Goal: Transaction & Acquisition: Purchase product/service

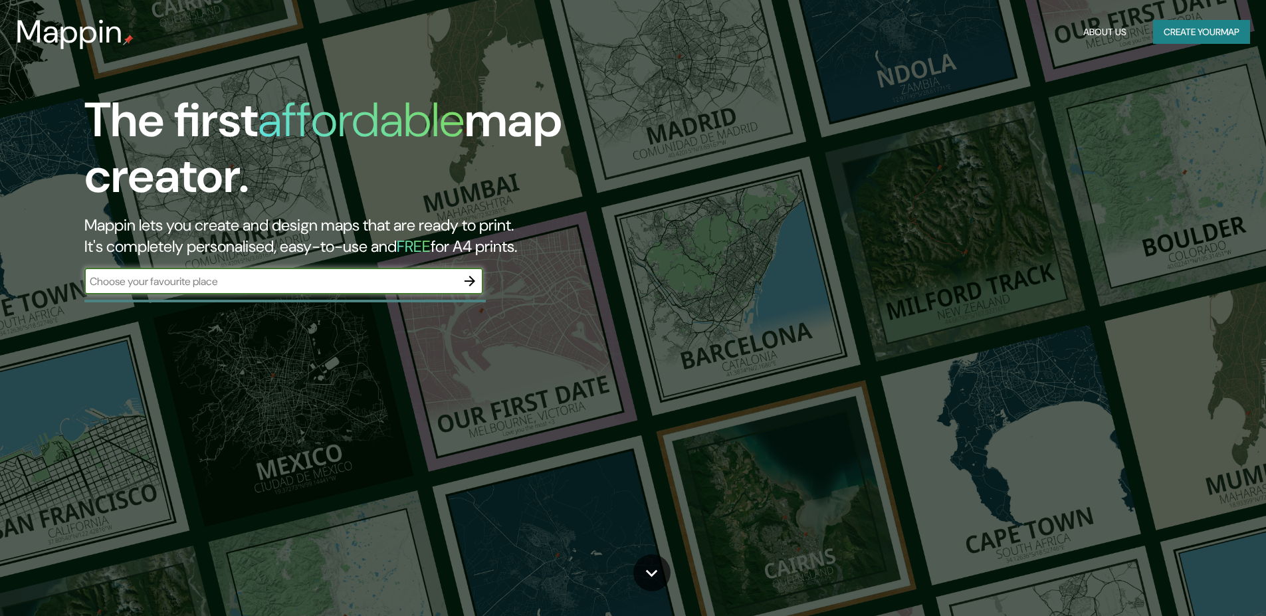
click at [271, 278] on input "text" at bounding box center [270, 281] width 372 height 15
type input "Lydd"
click at [471, 285] on icon "button" at bounding box center [470, 281] width 11 height 11
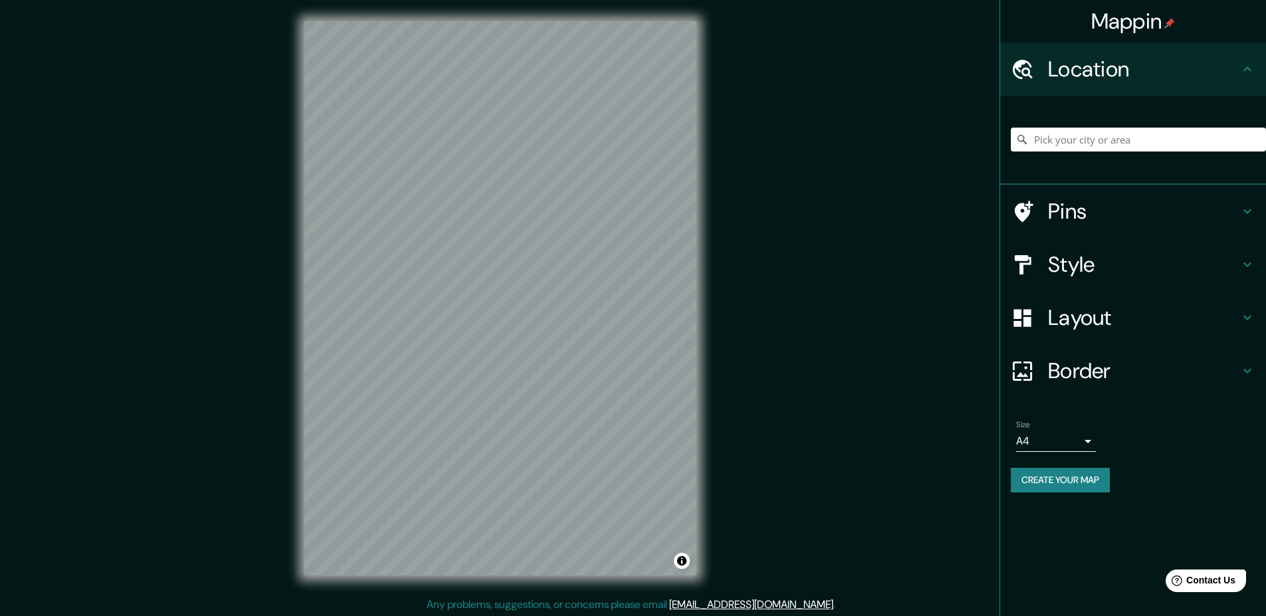
click at [1155, 267] on h4 "Style" at bounding box center [1143, 264] width 191 height 27
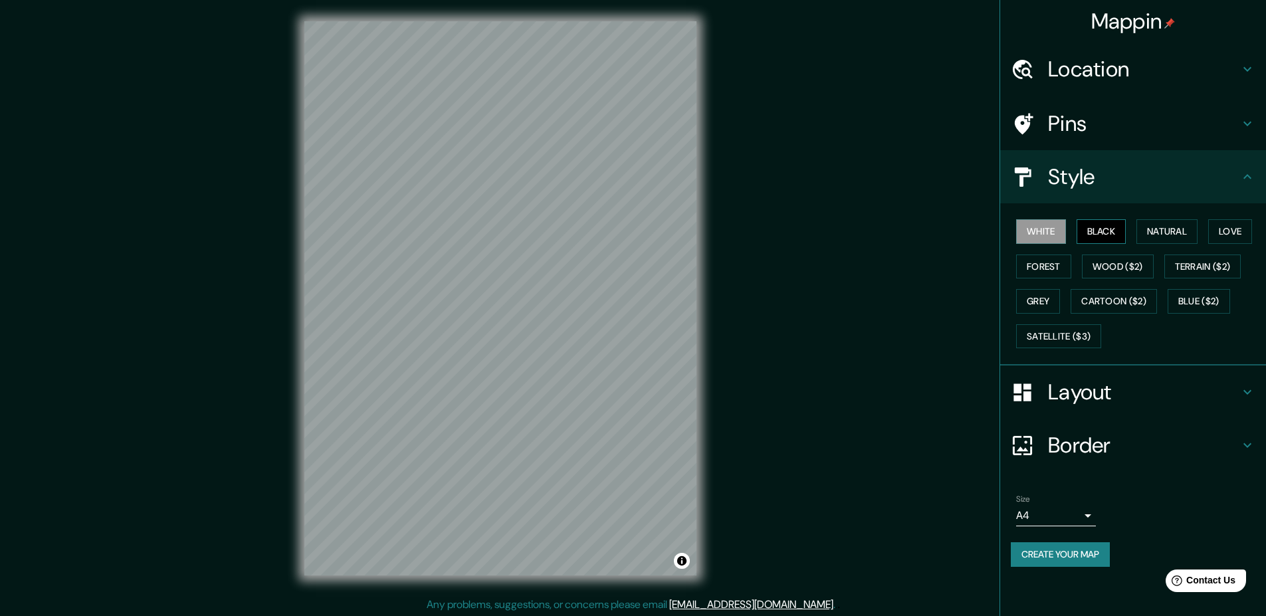
click at [1105, 230] on button "Black" at bounding box center [1102, 231] width 50 height 25
click at [1160, 247] on div "White Black Natural Love Forest Wood ($2) Terrain ($2) Grey Cartoon ($2) Blue (…" at bounding box center [1138, 284] width 255 height 140
click at [1190, 227] on button "Natural" at bounding box center [1166, 231] width 61 height 25
click at [1061, 265] on button "Forest" at bounding box center [1043, 267] width 55 height 25
click at [1141, 265] on button "Wood ($2)" at bounding box center [1118, 267] width 72 height 25
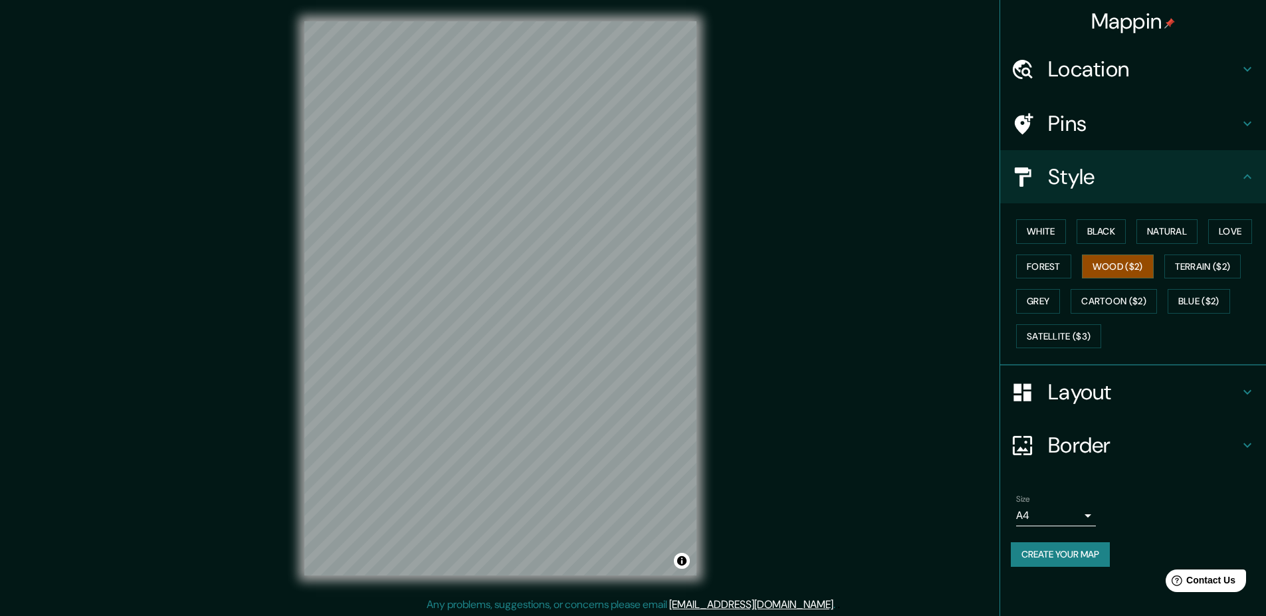
click at [1133, 287] on div "White Black Natural Love Forest Wood ($2) Terrain ($2) Grey Cartoon ($2) Blue (…" at bounding box center [1138, 284] width 255 height 140
click at [1134, 300] on button "Cartoon ($2)" at bounding box center [1114, 301] width 86 height 25
click at [1043, 334] on button "Satellite ($3)" at bounding box center [1058, 336] width 85 height 25
click at [1117, 299] on button "Cartoon ($2)" at bounding box center [1114, 301] width 86 height 25
click at [1093, 334] on button "Satellite ($3)" at bounding box center [1058, 336] width 85 height 25
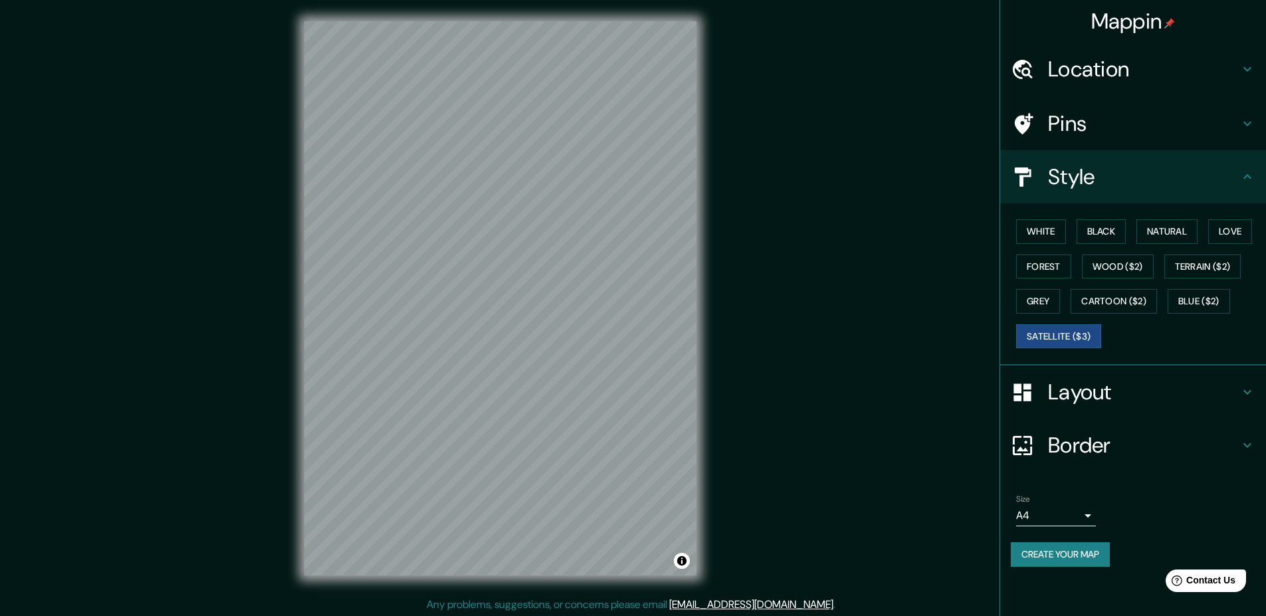
click at [1087, 408] on div "Layout" at bounding box center [1133, 392] width 266 height 53
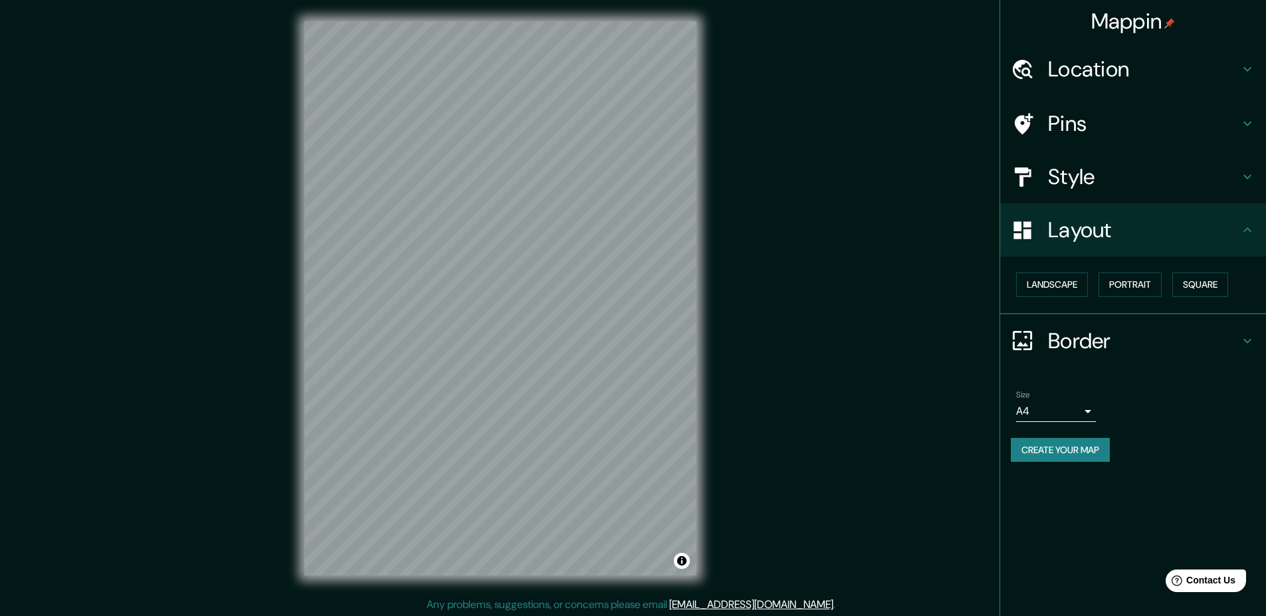
click at [1146, 235] on h4 "Layout" at bounding box center [1143, 230] width 191 height 27
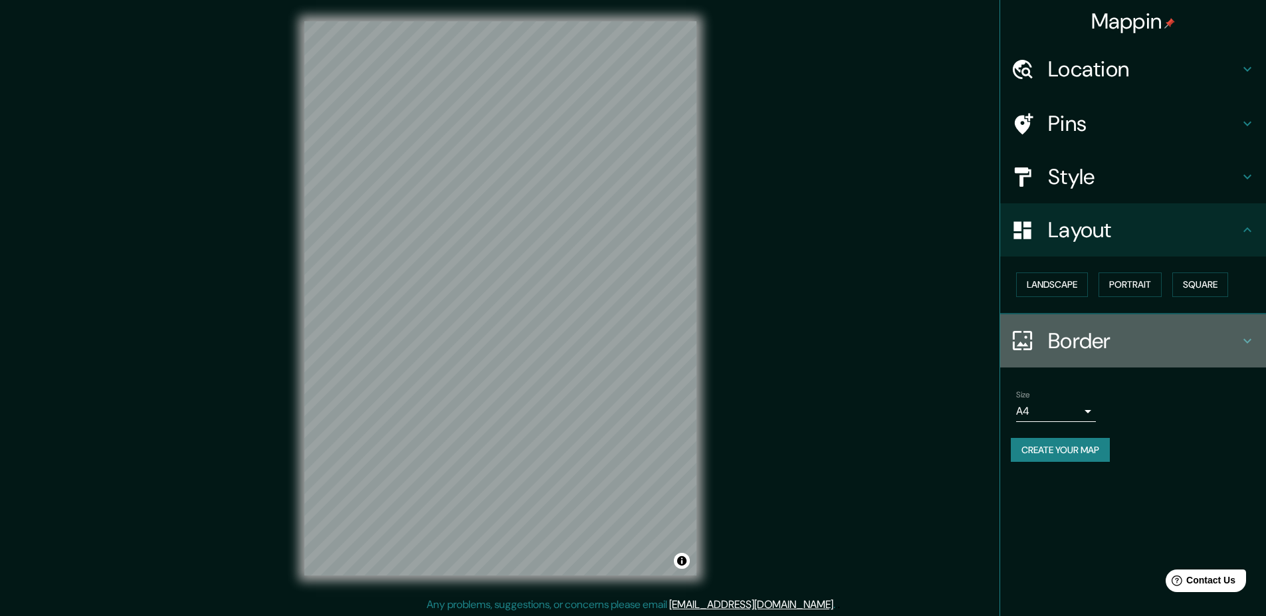
click at [1103, 349] on h4 "Border" at bounding box center [1143, 341] width 191 height 27
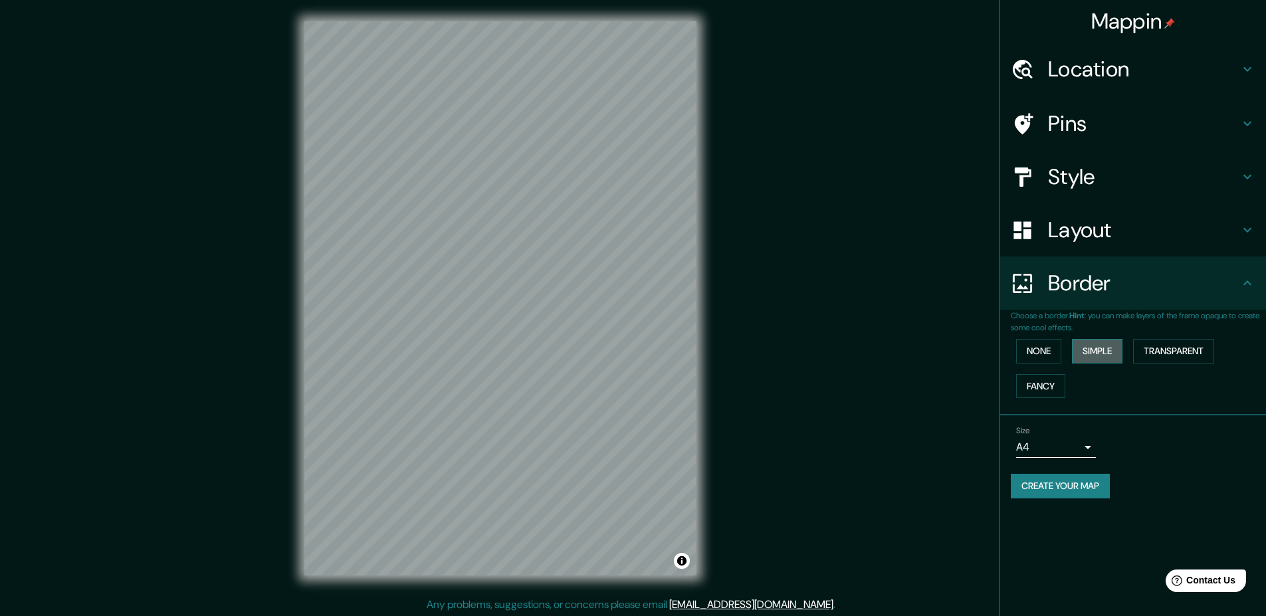
click at [1099, 359] on button "Simple" at bounding box center [1097, 351] width 51 height 25
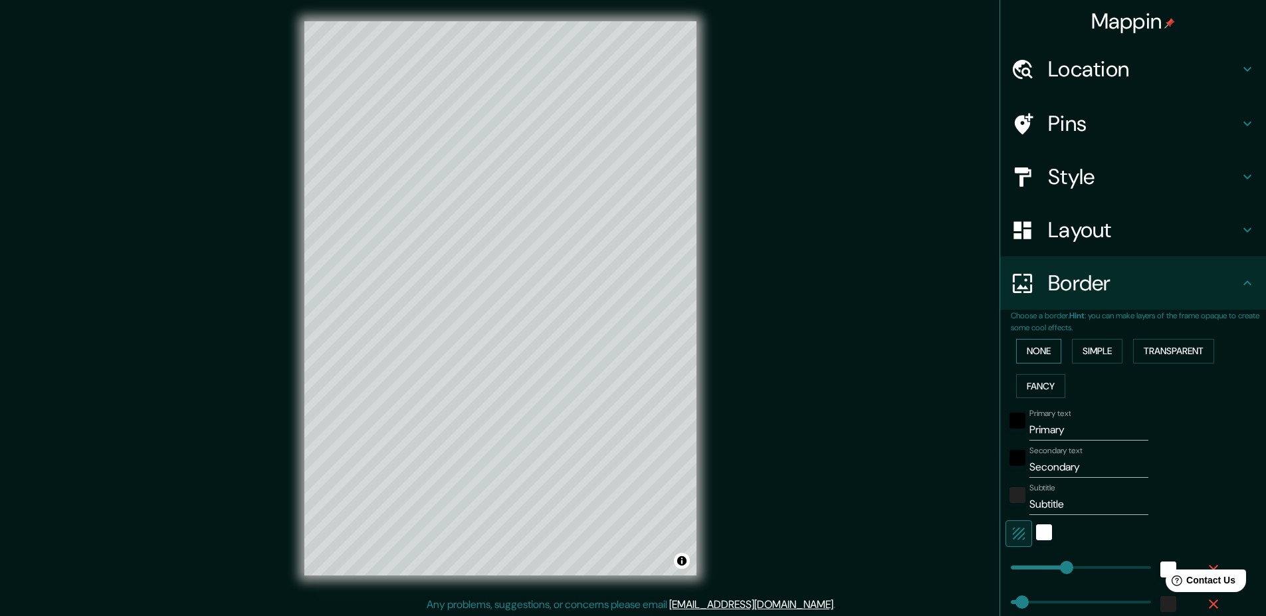
click at [1026, 348] on button "None" at bounding box center [1038, 351] width 45 height 25
